Goal: Task Accomplishment & Management: Manage account settings

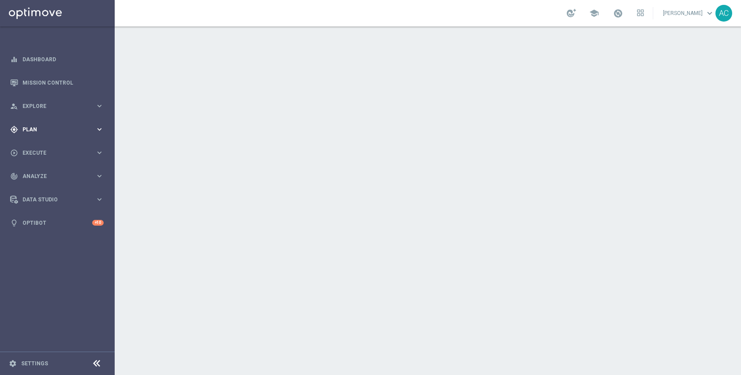
click at [35, 123] on div "gps_fixed Plan keyboard_arrow_right" at bounding box center [57, 129] width 114 height 23
click at [38, 146] on div "play_circle_outline Execute keyboard_arrow_right" at bounding box center [57, 152] width 114 height 23
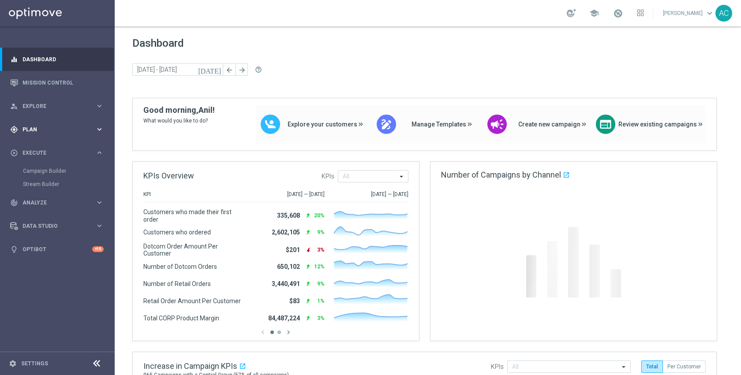
click at [37, 129] on span "Plan" at bounding box center [58, 129] width 73 height 5
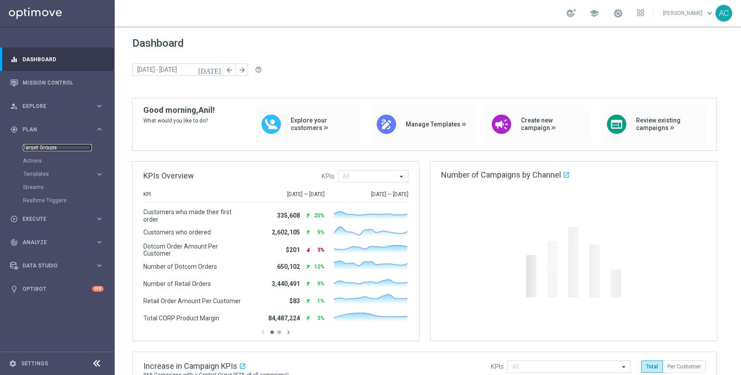
click at [41, 147] on link "Target Groups" at bounding box center [57, 147] width 69 height 7
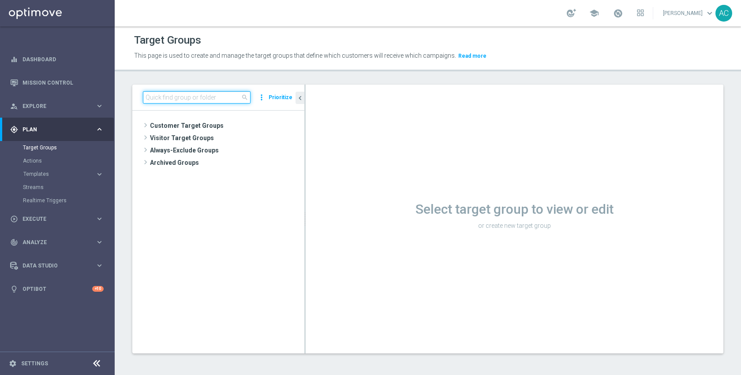
click at [190, 97] on input at bounding box center [197, 97] width 108 height 12
type input "inac"
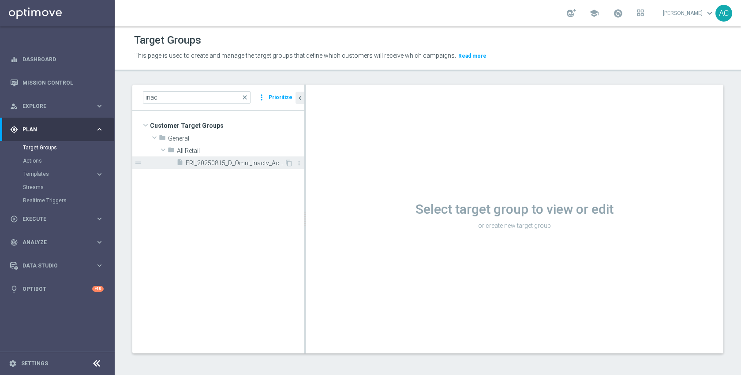
click at [231, 168] on div "insert_drive_file FRI_20250815_D_Omni_Inactv_Accounts" at bounding box center [230, 163] width 108 height 12
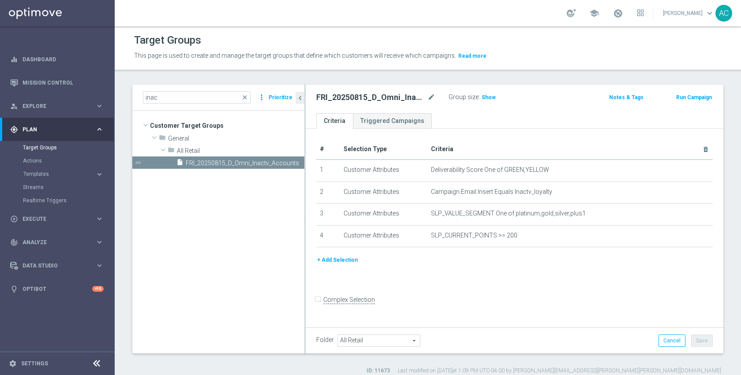
click at [595, 291] on div "# Selection Type Criteria delete_forever 1 Customer Attributes Deliverability S…" at bounding box center [515, 227] width 418 height 197
click at [487, 98] on span "Show" at bounding box center [489, 97] width 14 height 6
click at [487, 98] on span "753" at bounding box center [487, 98] width 11 height 8
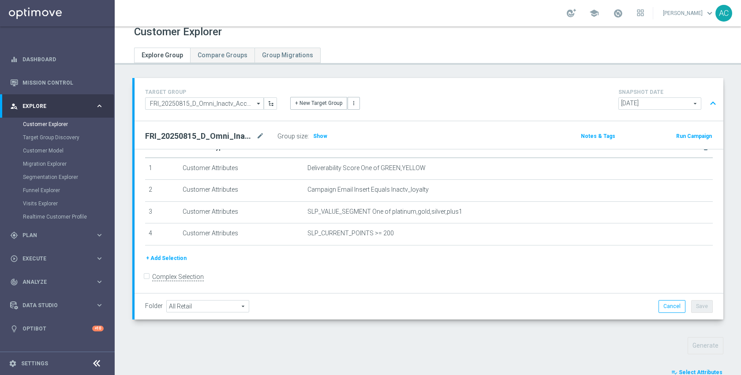
scroll to position [182, 0]
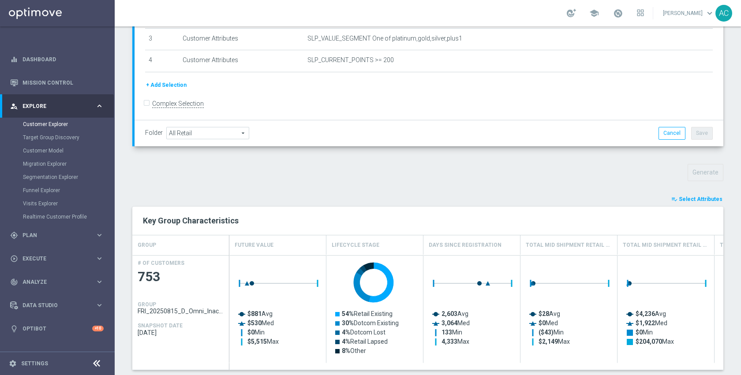
click at [701, 197] on span "Select Attributes" at bounding box center [701, 199] width 44 height 6
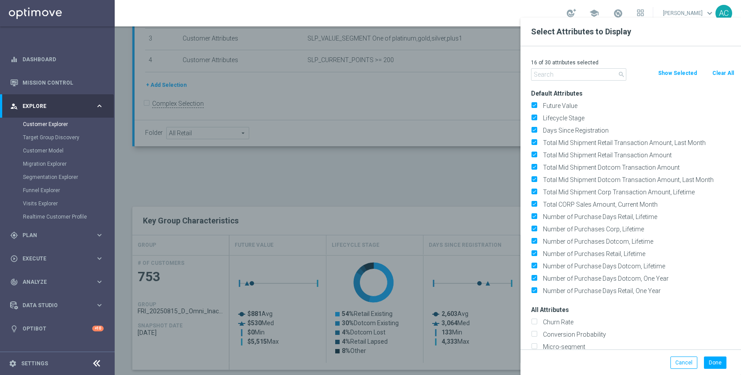
click at [717, 70] on button "Clear All" at bounding box center [722, 73] width 23 height 10
checkbox input "false"
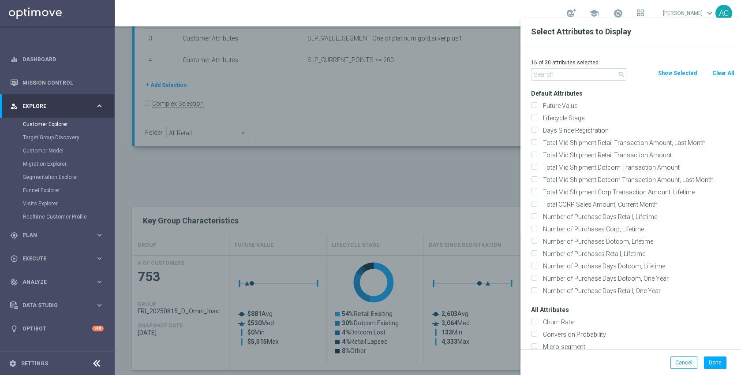
checkbox input "false"
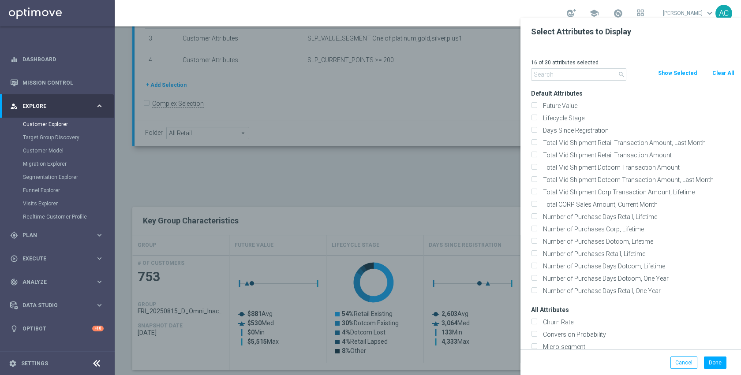
checkbox input "false"
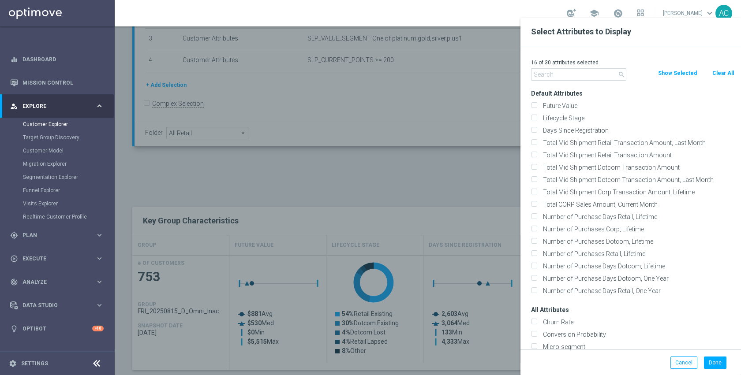
checkbox input "false"
click at [583, 74] on input "text" at bounding box center [578, 74] width 95 height 12
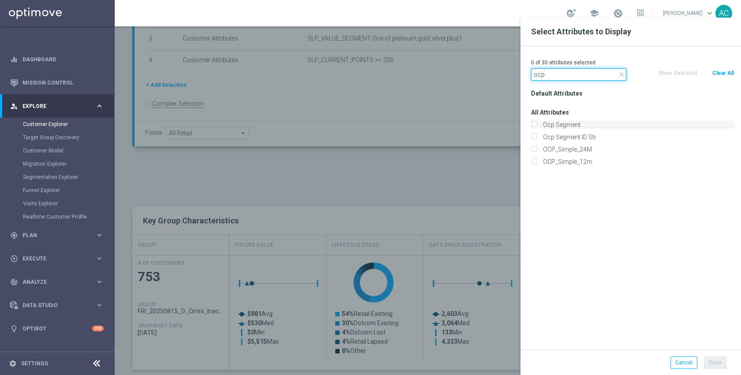
type input "ocp"
click at [575, 125] on label "Ocp Segment" at bounding box center [637, 125] width 194 height 8
click at [537, 125] on input "Ocp Segment" at bounding box center [534, 126] width 6 height 6
checkbox input "true"
click at [564, 71] on input "ocp" at bounding box center [578, 74] width 95 height 12
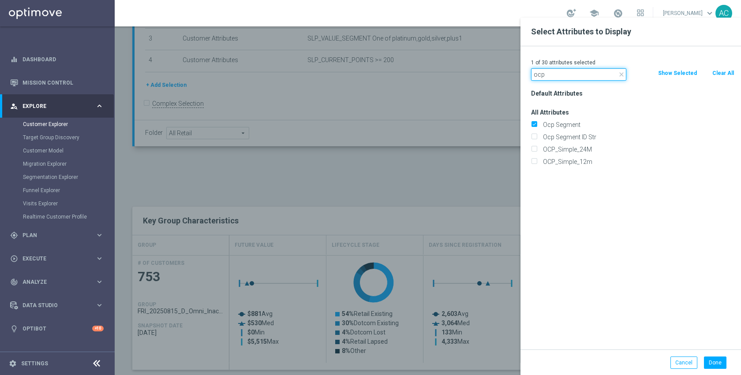
click at [564, 71] on input "ocp" at bounding box center [578, 74] width 95 height 12
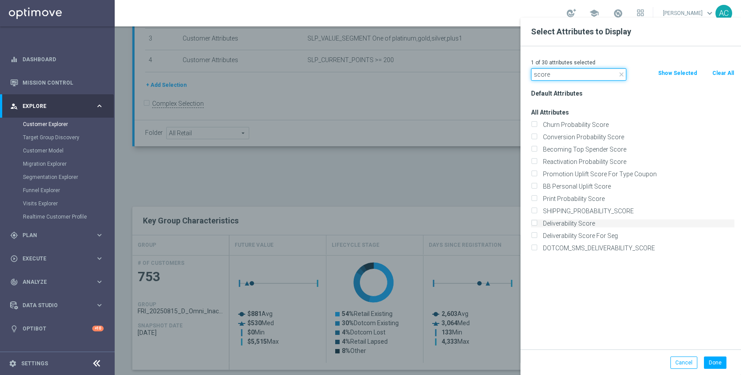
type input "score"
click at [580, 225] on label "Deliverability Score" at bounding box center [637, 224] width 194 height 8
click at [537, 225] on input "Deliverability Score" at bounding box center [534, 225] width 6 height 6
checkbox input "true"
click at [718, 361] on button "Done" at bounding box center [715, 363] width 22 height 12
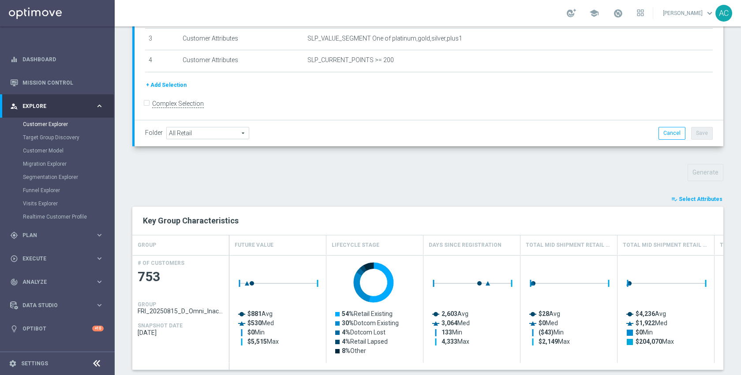
type input "Search"
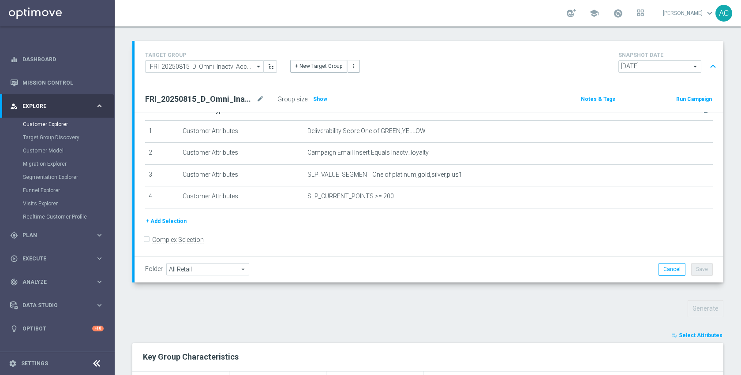
scroll to position [45, 0]
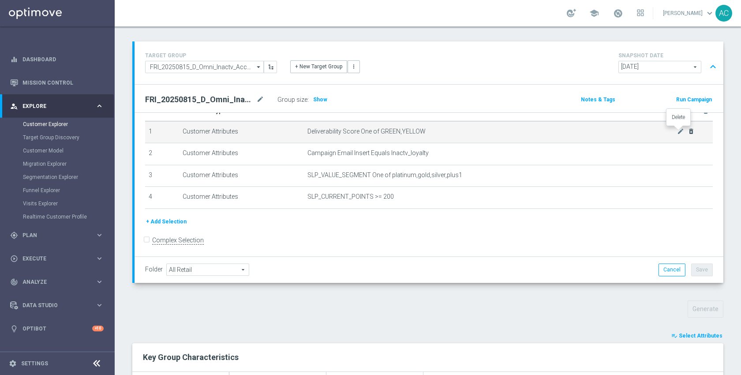
click at [687, 131] on icon "delete_forever" at bounding box center [690, 131] width 7 height 7
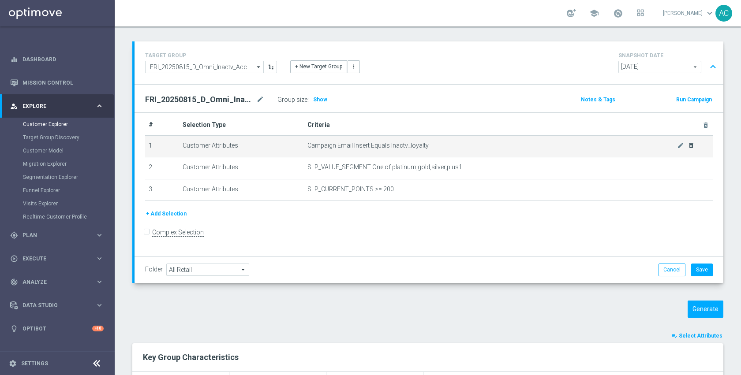
scroll to position [1, 0]
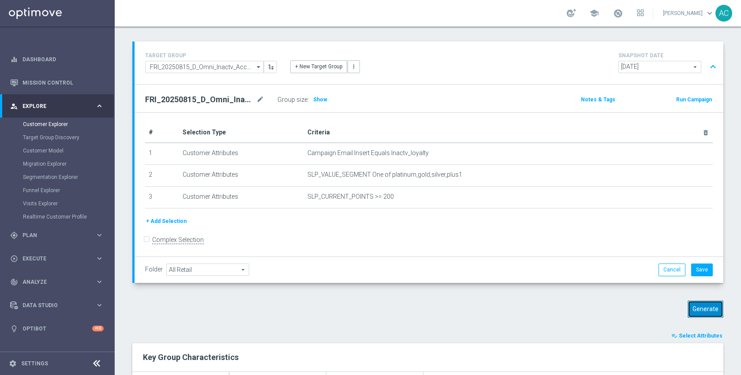
click at [697, 309] on button "Generate" at bounding box center [705, 309] width 36 height 17
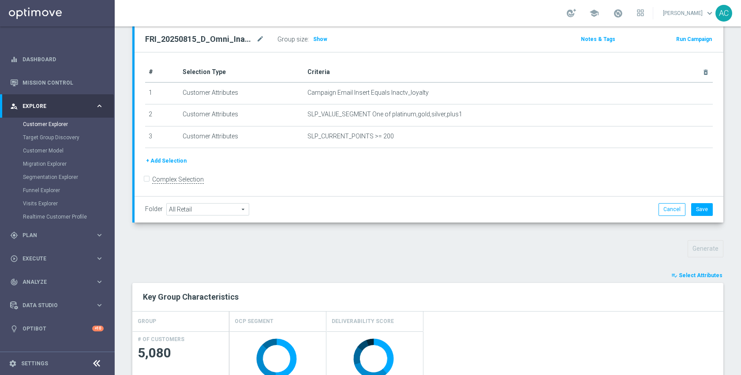
scroll to position [123, 0]
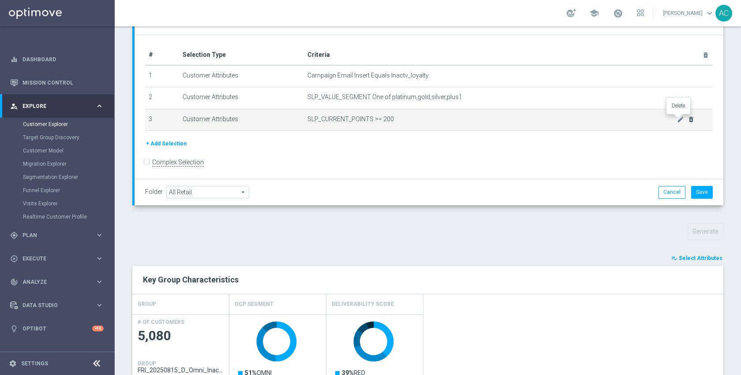
click at [687, 119] on icon "delete_forever" at bounding box center [690, 119] width 7 height 7
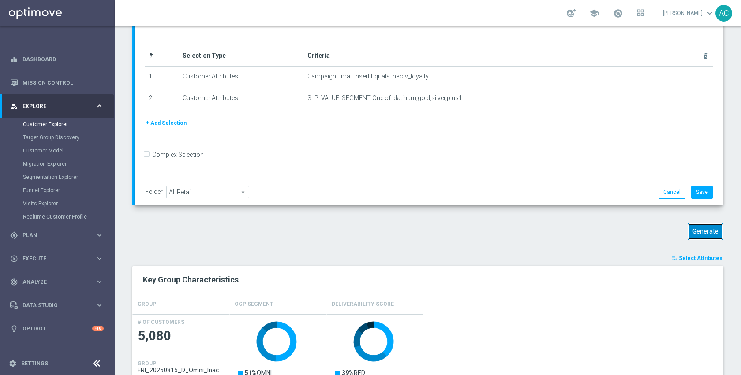
click at [694, 235] on button "Generate" at bounding box center [705, 231] width 36 height 17
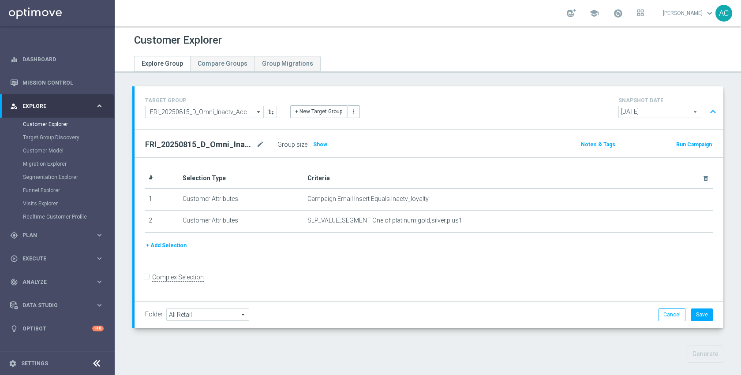
click at [167, 244] on button "+ Add Selection" at bounding box center [166, 246] width 42 height 10
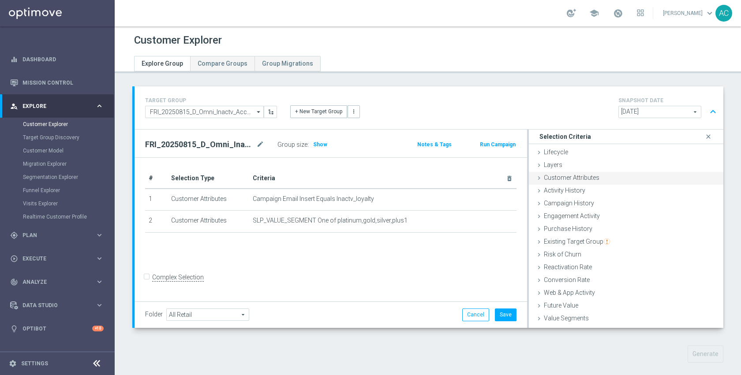
click at [640, 172] on div "Customer Attributes done" at bounding box center [626, 178] width 194 height 13
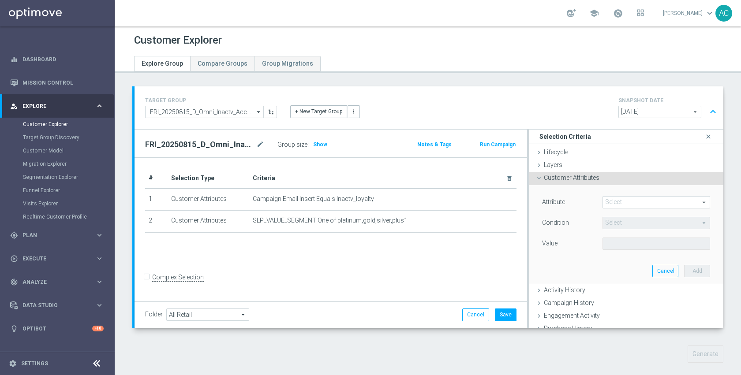
click at [623, 198] on span at bounding box center [656, 202] width 107 height 11
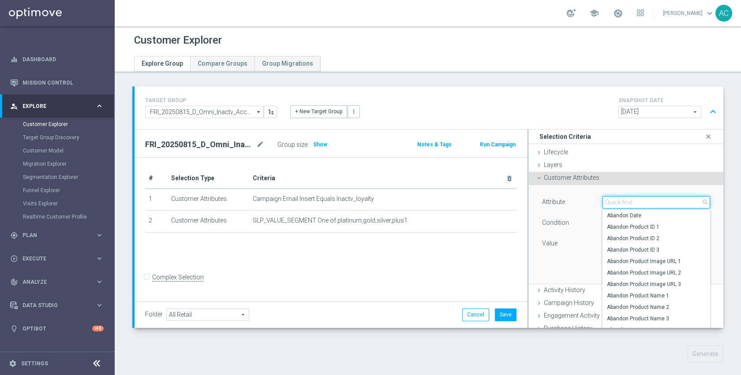
click at [622, 200] on input "search" at bounding box center [656, 202] width 108 height 12
type input "score"
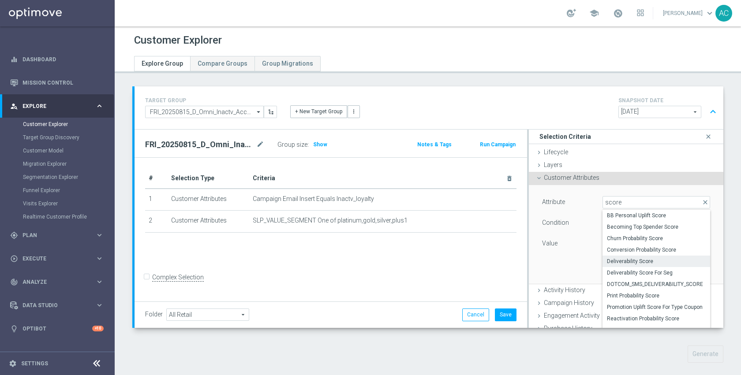
click at [636, 262] on span "Deliverability Score" at bounding box center [656, 261] width 99 height 7
type input "Deliverability Score"
type input "Equals"
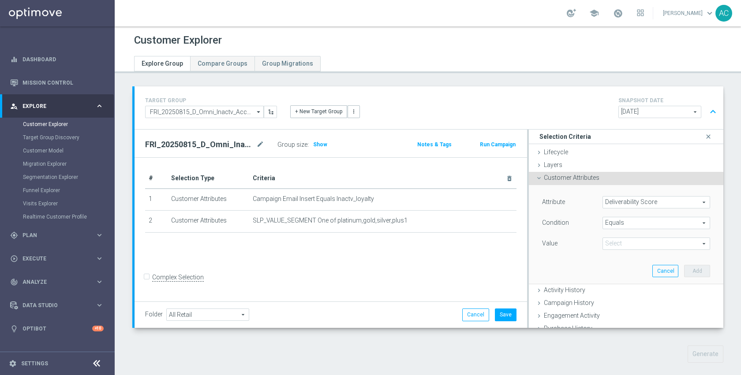
click at [632, 243] on span at bounding box center [656, 243] width 107 height 11
click at [623, 267] on span "GRAY" at bounding box center [656, 268] width 99 height 7
type input "GRAY"
click at [684, 271] on button "Add" at bounding box center [697, 271] width 26 height 12
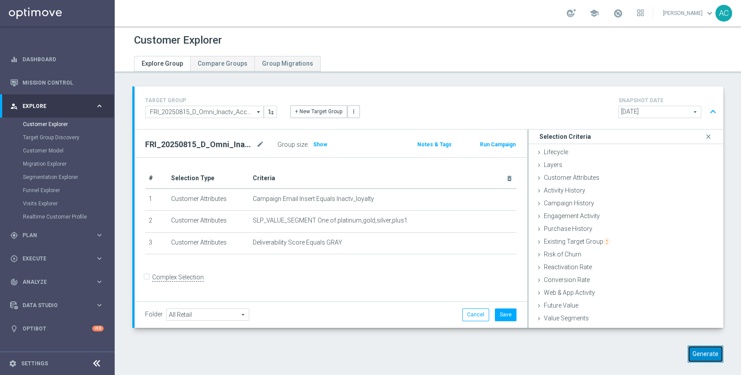
click at [706, 354] on button "Generate" at bounding box center [705, 354] width 36 height 17
click at [317, 145] on span "Show" at bounding box center [320, 145] width 14 height 6
click at [355, 274] on div "# Selection Type Criteria delete_forever 1 Customer Attributes Campaign Email I…" at bounding box center [330, 230] width 392 height 144
click at [464, 314] on button "Cancel" at bounding box center [475, 315] width 27 height 12
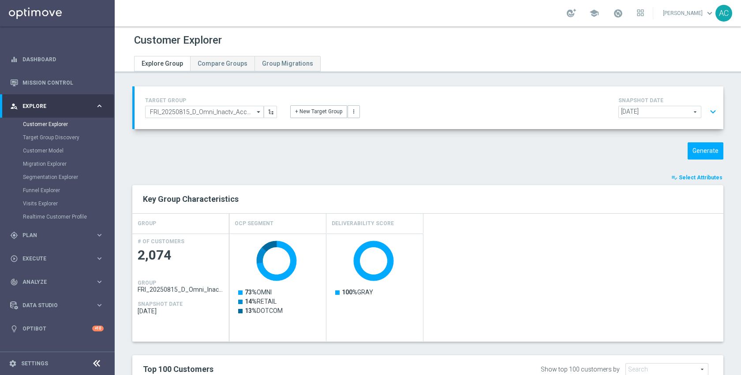
click at [710, 113] on button "expand_more" at bounding box center [712, 112] width 13 height 17
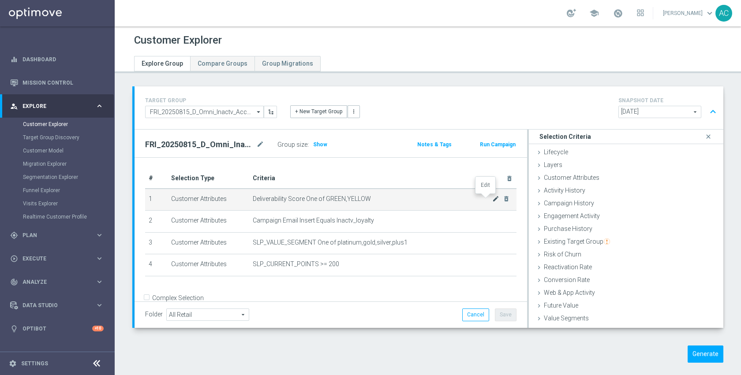
click at [492, 199] on icon "mode_edit" at bounding box center [495, 198] width 7 height 7
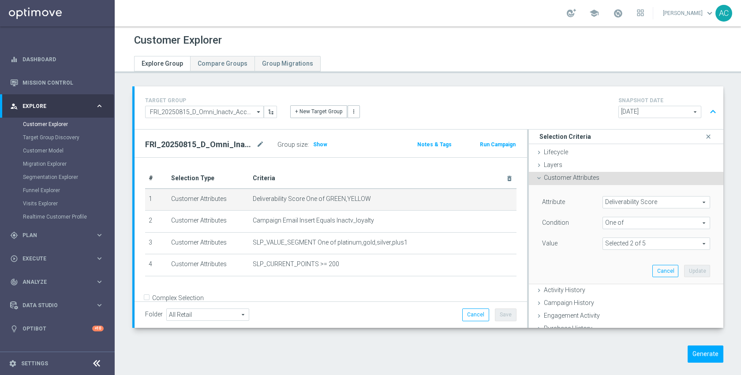
click at [616, 240] on span at bounding box center [656, 243] width 107 height 11
click at [619, 300] on span "RED" at bounding box center [662, 302] width 95 height 7
click at [615, 300] on input "RED" at bounding box center [612, 303] width 6 height 6
checkbox input "true"
type input "Selected 3 of 5"
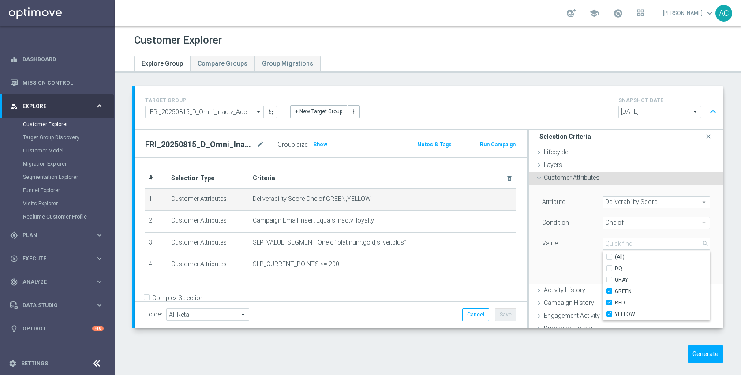
click at [571, 257] on div "Attribute Deliverability Score Deliverability Score arrow_drop_down search Cond…" at bounding box center [625, 234] width 181 height 99
click at [687, 269] on button "Update" at bounding box center [697, 271] width 26 height 12
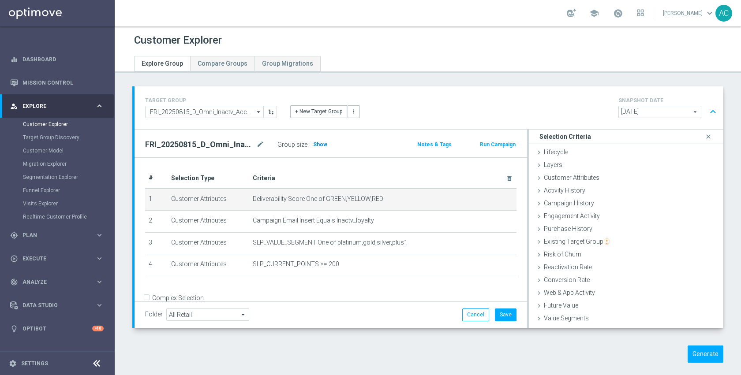
click at [321, 145] on span "Show" at bounding box center [320, 145] width 14 height 6
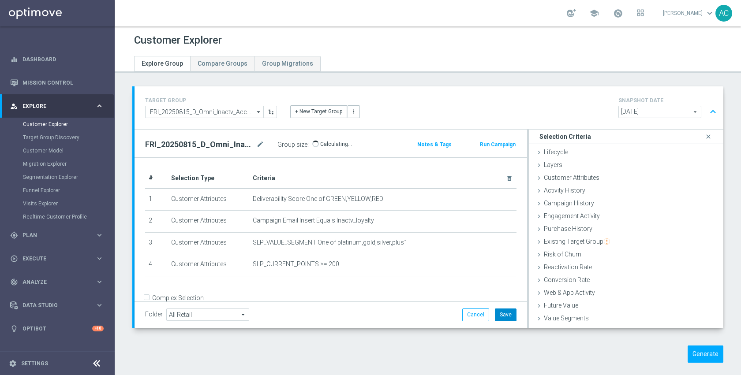
click at [507, 312] on button "Save" at bounding box center [506, 315] width 22 height 12
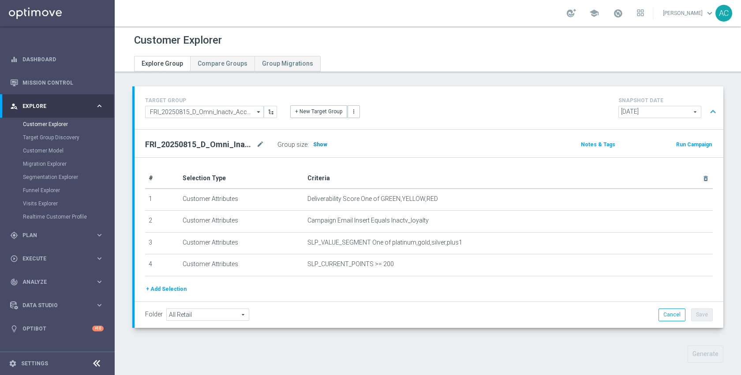
click at [319, 148] on h3 "Show" at bounding box center [320, 145] width 16 height 10
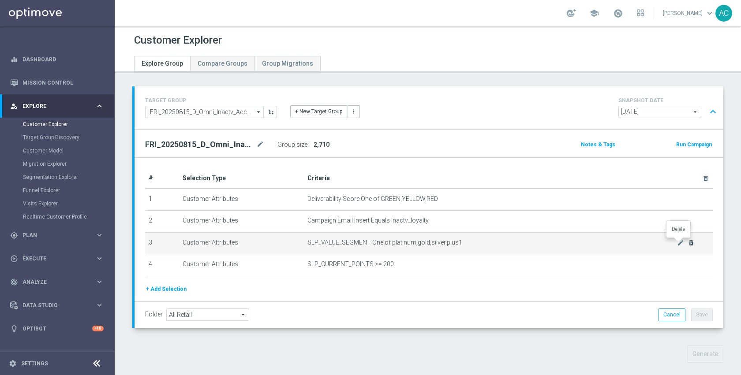
click at [687, 243] on icon "delete_forever" at bounding box center [690, 242] width 7 height 7
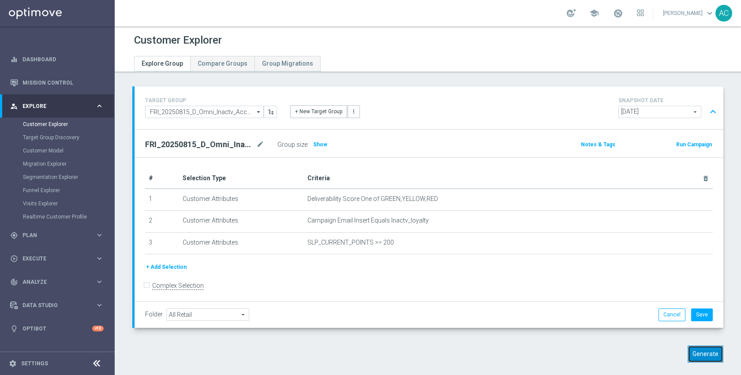
click at [695, 349] on button "Generate" at bounding box center [705, 354] width 36 height 17
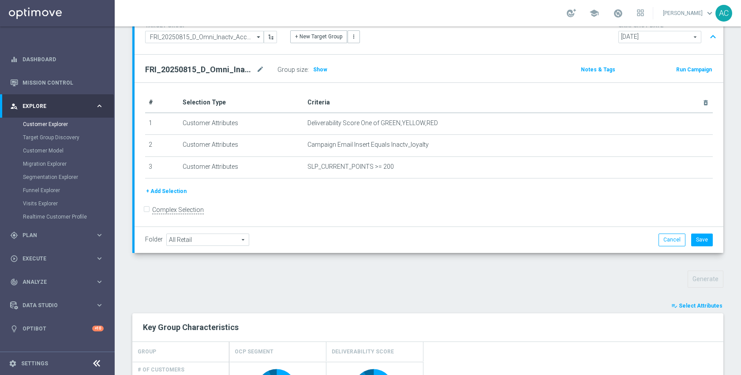
scroll to position [92, 0]
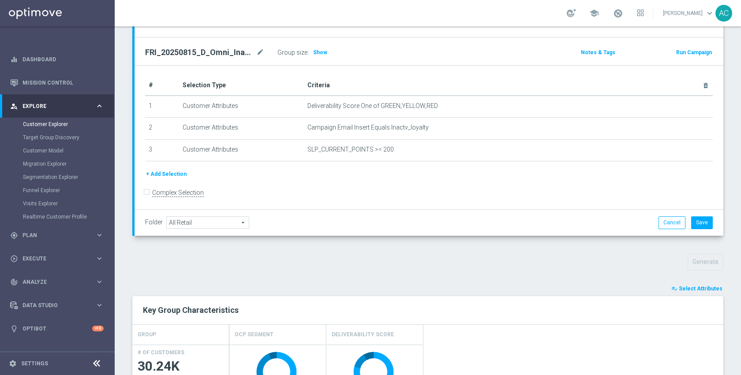
click at [686, 289] on span "Select Attributes" at bounding box center [701, 289] width 44 height 6
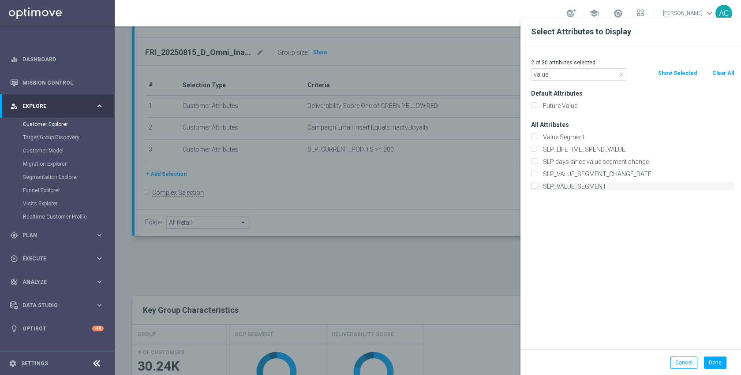
type input "value"
click at [582, 185] on label "SLP_VALUE_SEGMENT" at bounding box center [637, 187] width 194 height 8
click at [537, 185] on input "SLP_VALUE_SEGMENT" at bounding box center [534, 188] width 6 height 6
checkbox input "true"
click at [723, 363] on button "Done" at bounding box center [715, 363] width 22 height 12
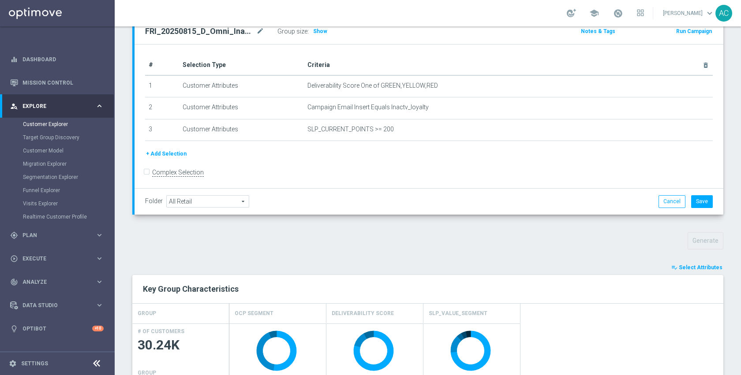
scroll to position [113, 0]
click at [258, 30] on icon "mode_edit" at bounding box center [260, 31] width 8 height 11
